Goal: Find specific page/section: Find specific page/section

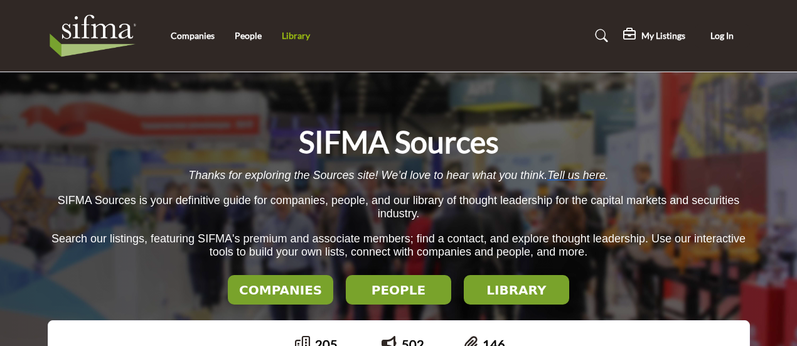
click at [289, 32] on link "Library" at bounding box center [296, 35] width 28 height 11
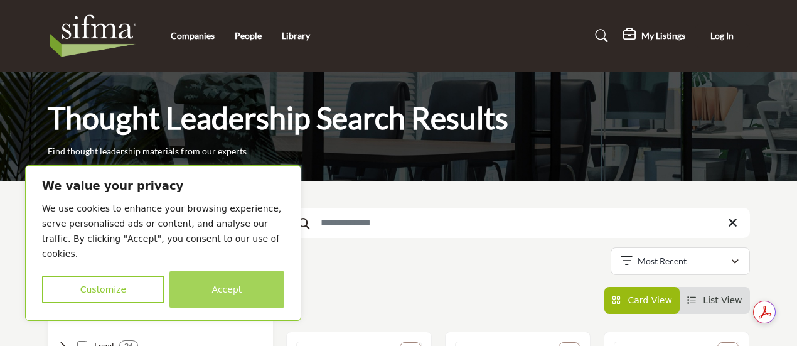
click at [255, 290] on button "Accept" at bounding box center [226, 289] width 115 height 36
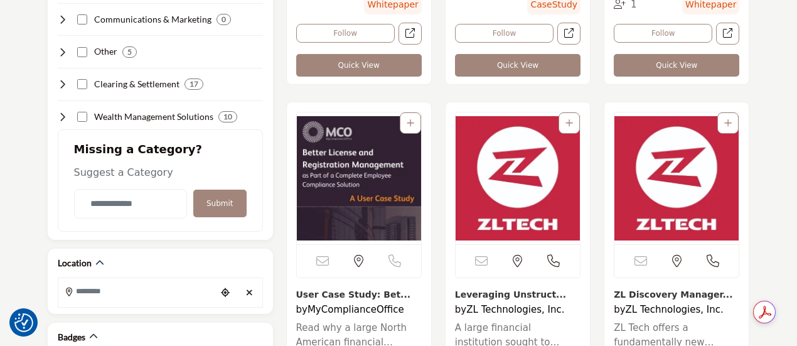
scroll to position [585, 0]
